Goal: Task Accomplishment & Management: Manage account settings

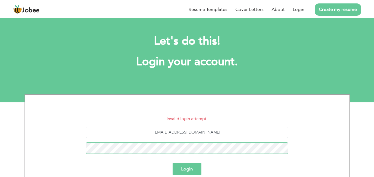
click at [173, 162] on button "Login" at bounding box center [187, 168] width 29 height 13
